Goal: Information Seeking & Learning: Learn about a topic

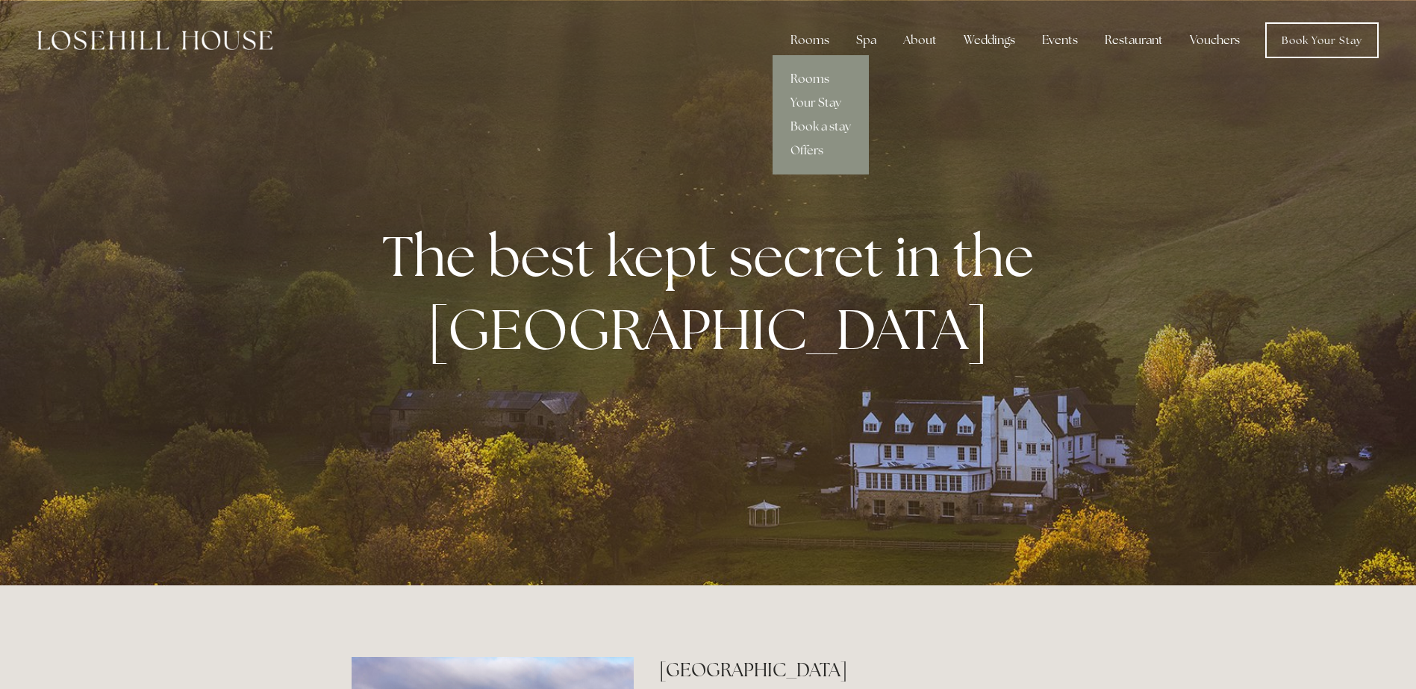
click at [809, 75] on link "Rooms" at bounding box center [820, 79] width 96 height 24
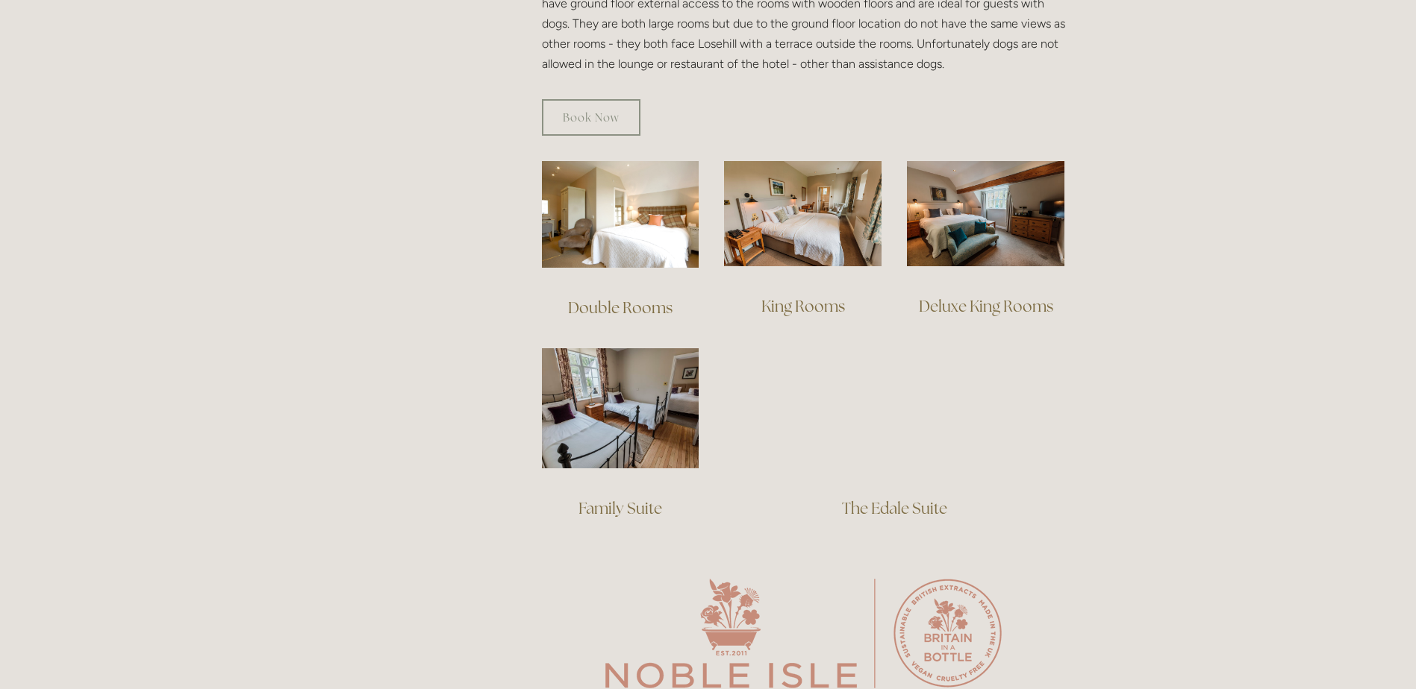
scroll to position [970, 0]
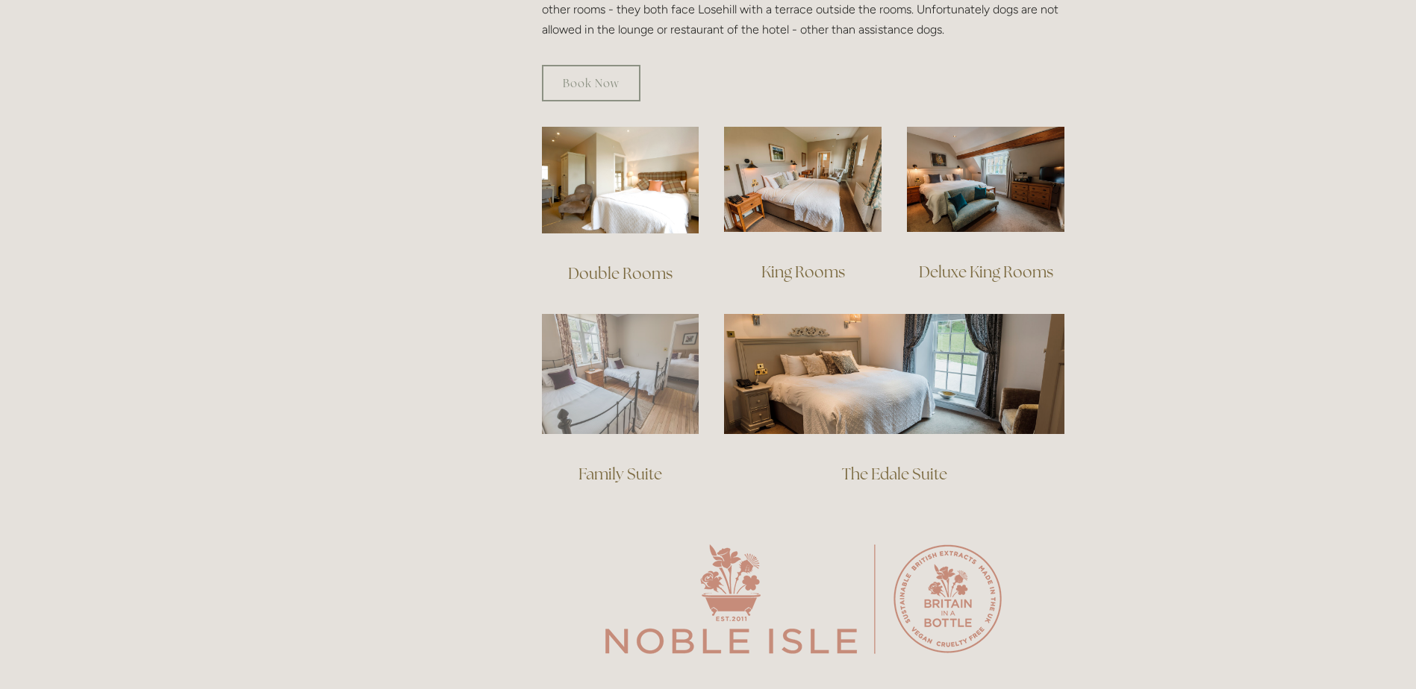
click at [576, 395] on img at bounding box center [620, 374] width 157 height 120
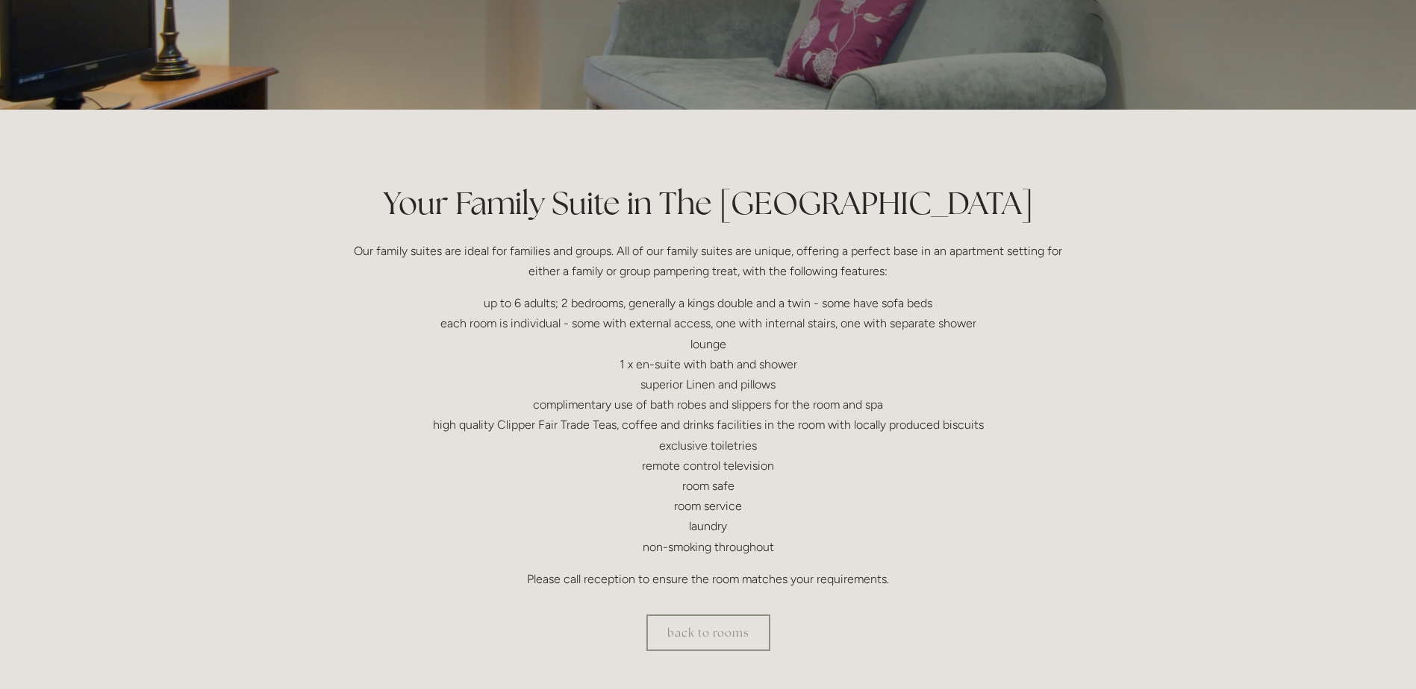
scroll to position [298, 0]
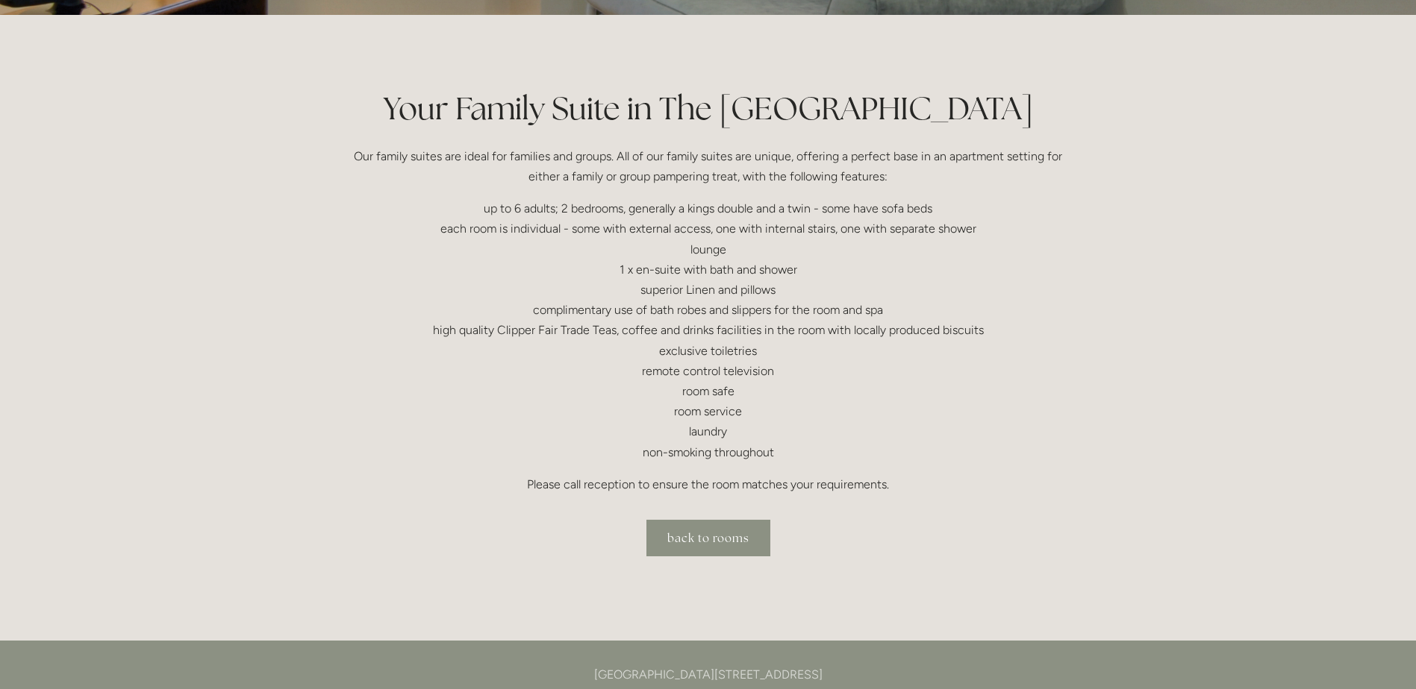
click at [694, 543] on link "back to rooms" at bounding box center [708, 538] width 124 height 37
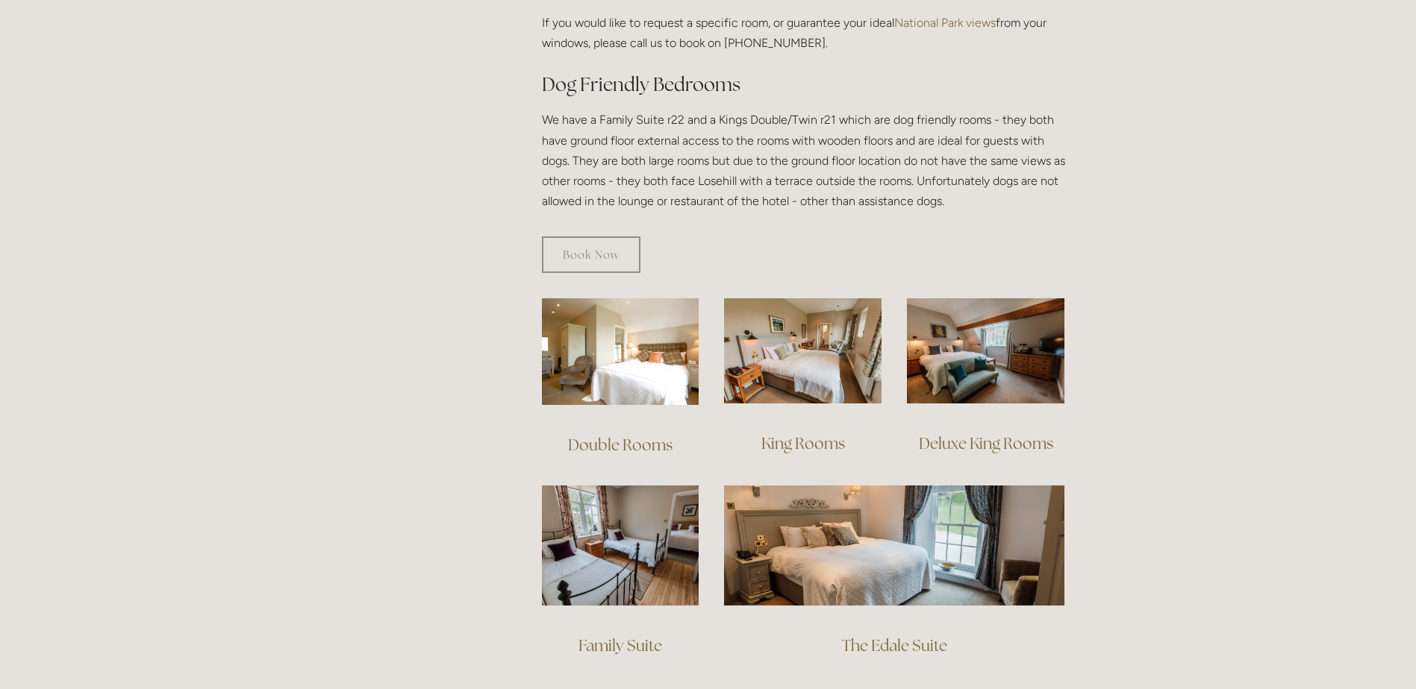
scroll to position [672, 0]
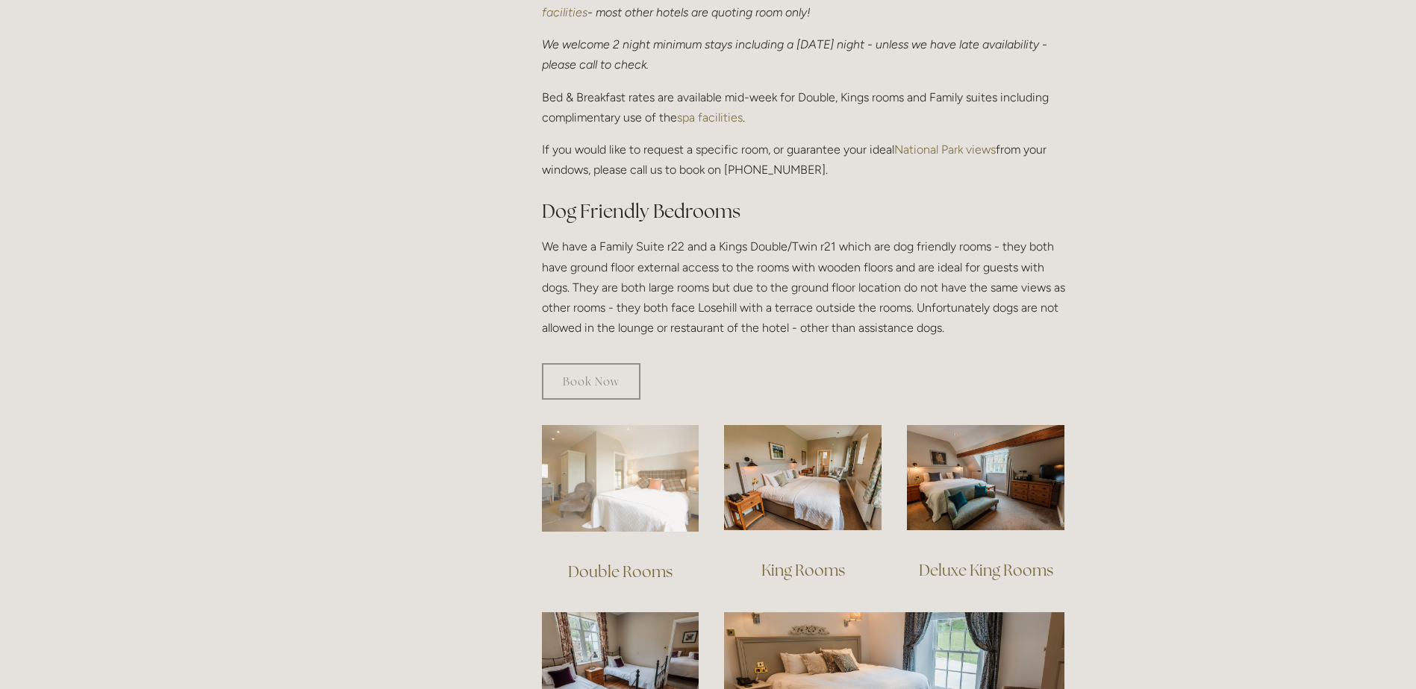
click at [602, 474] on img at bounding box center [620, 478] width 157 height 107
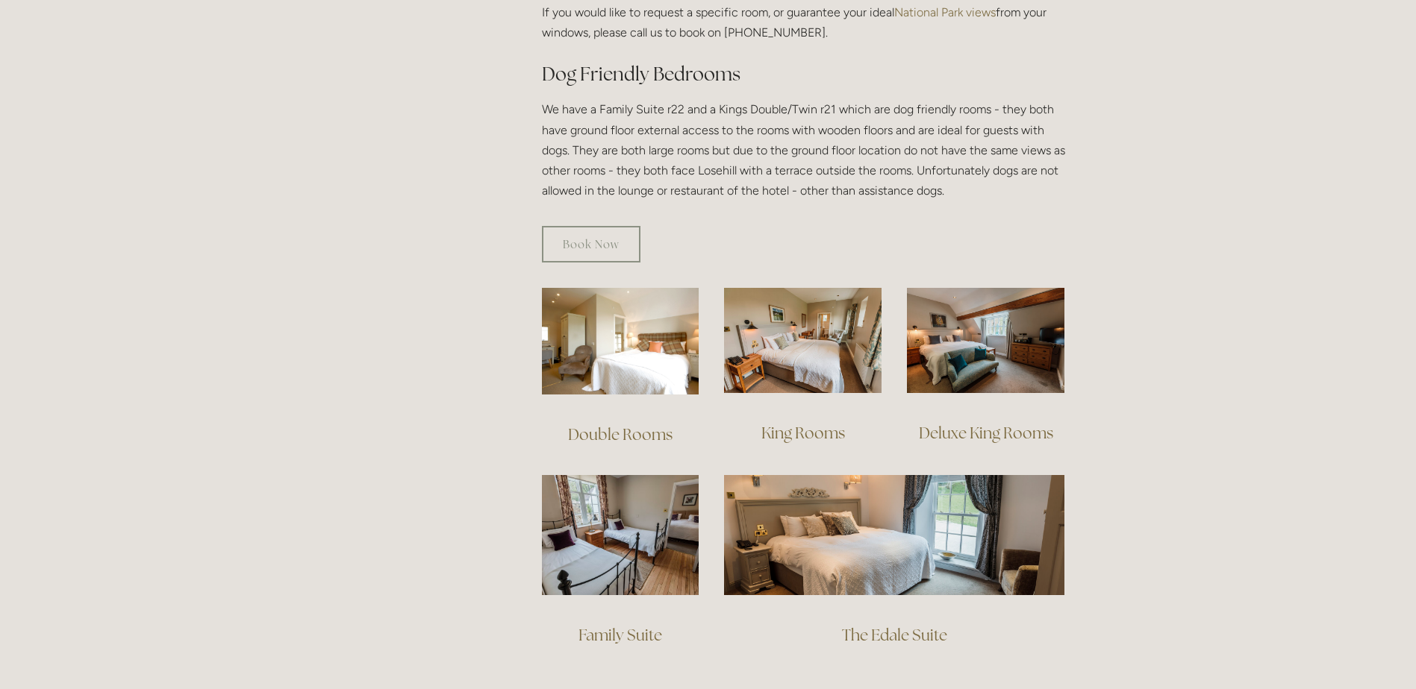
scroll to position [821, 0]
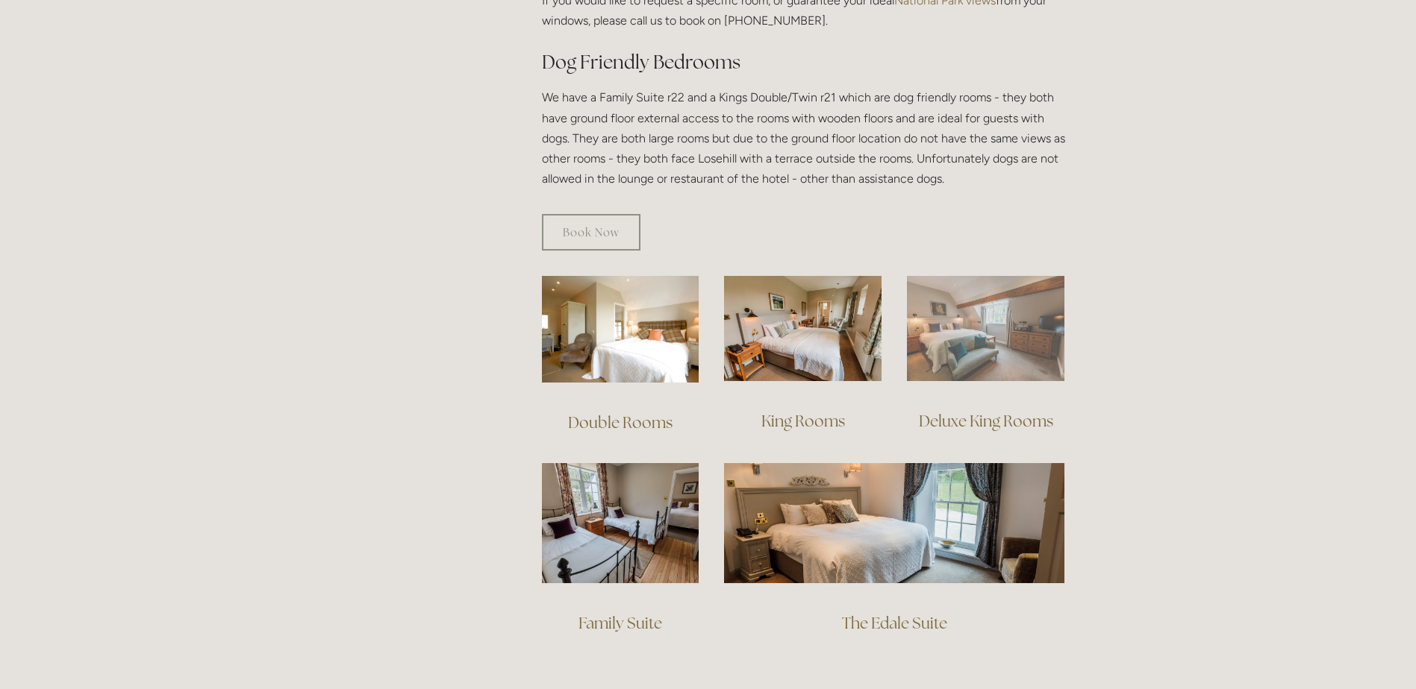
click at [978, 332] on img at bounding box center [985, 328] width 157 height 105
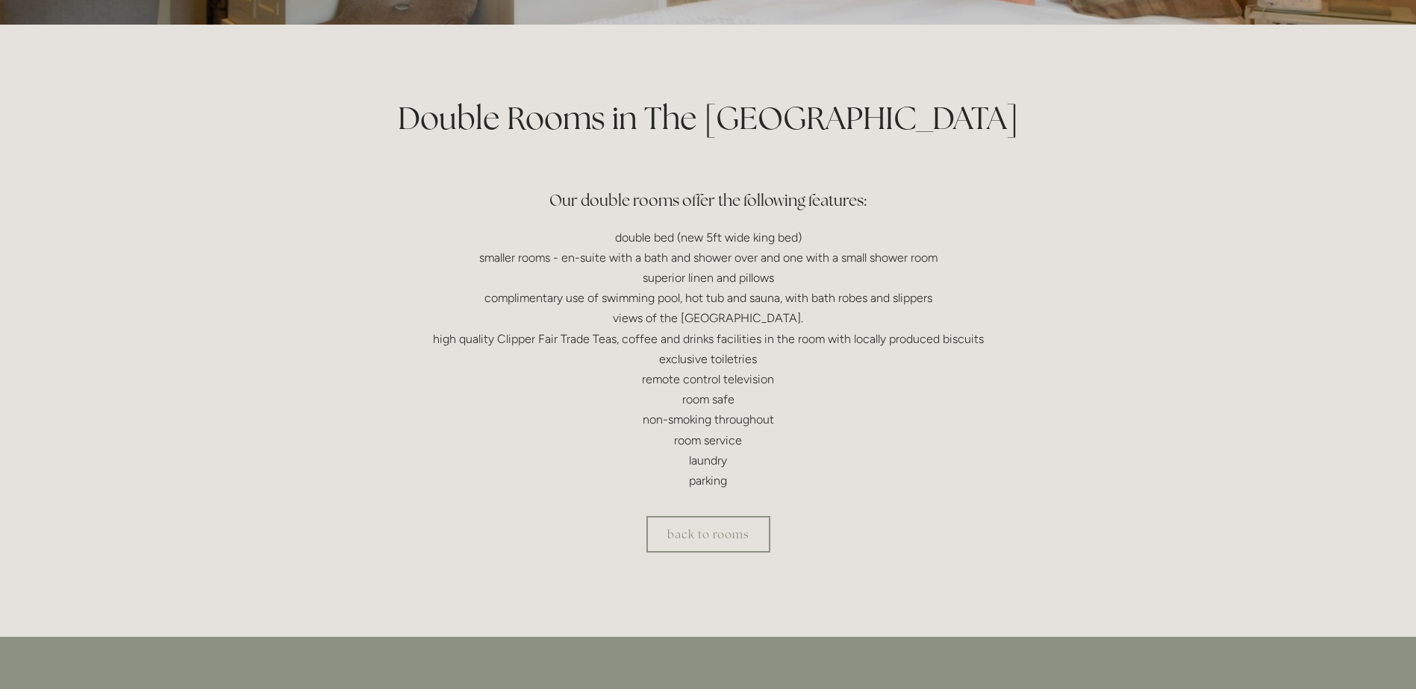
scroll to position [298, 0]
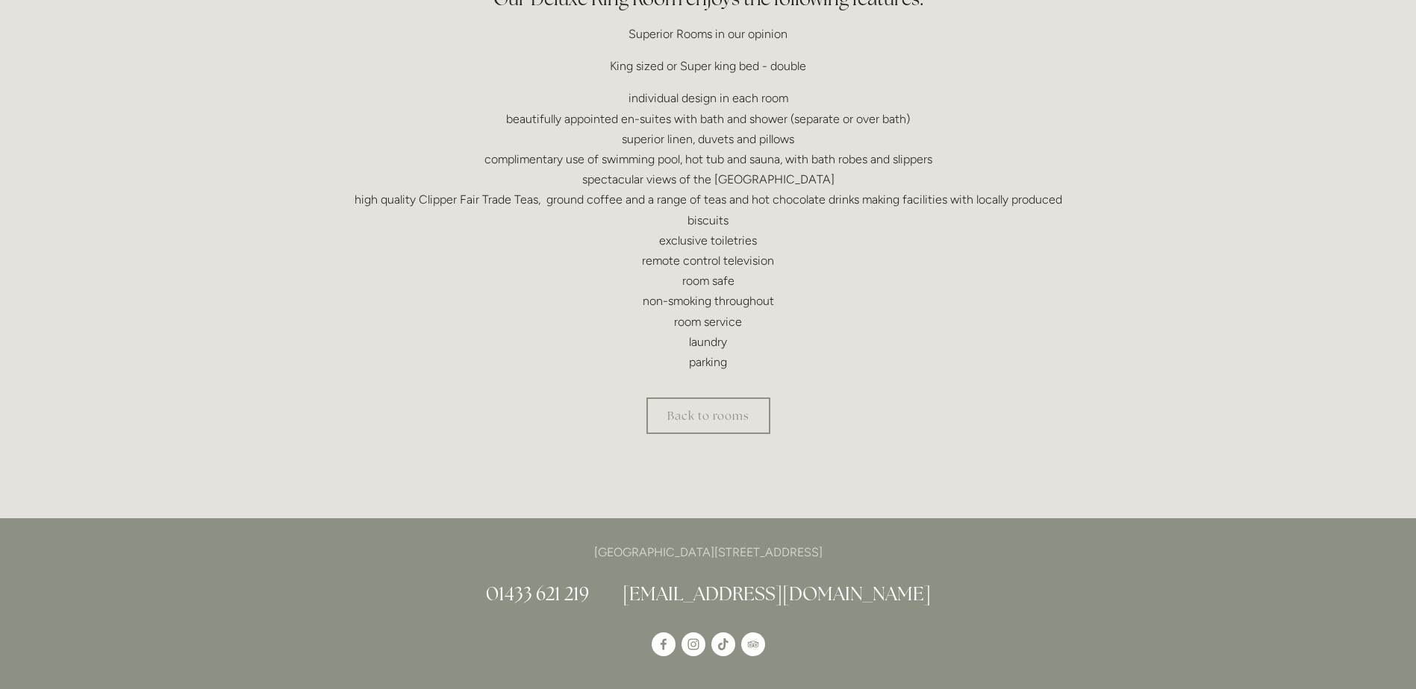
scroll to position [522, 0]
